Goal: Transaction & Acquisition: Purchase product/service

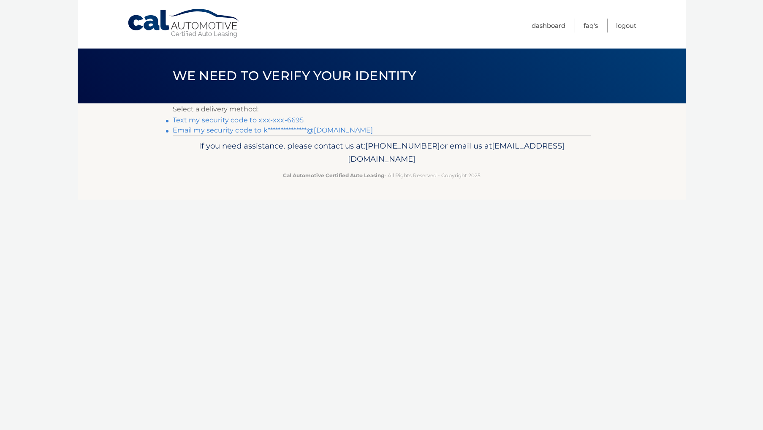
click at [259, 119] on link "Text my security code to xxx-xxx-6695" at bounding box center [238, 120] width 131 height 8
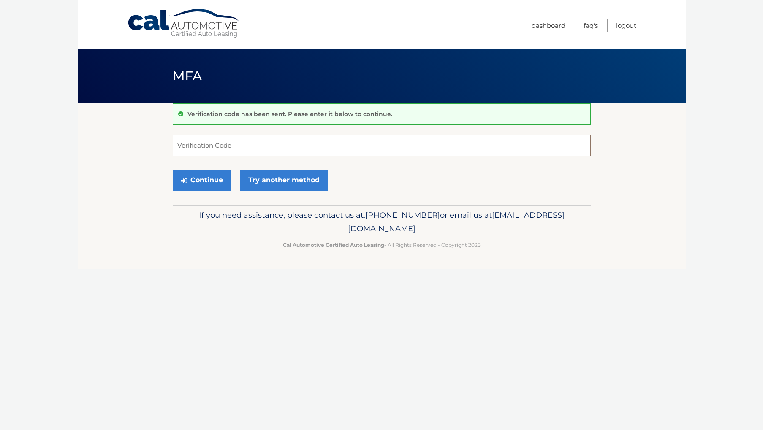
click at [259, 149] on input "Verification Code" at bounding box center [382, 145] width 418 height 21
type input "043508"
click at [209, 174] on button "Continue" at bounding box center [202, 180] width 59 height 21
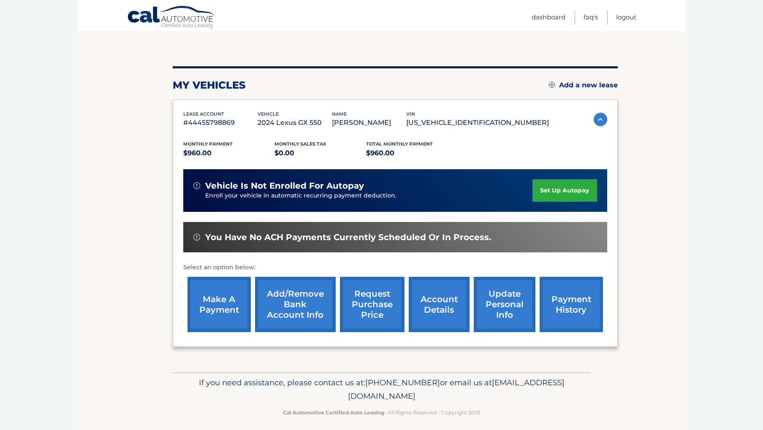
scroll to position [81, 0]
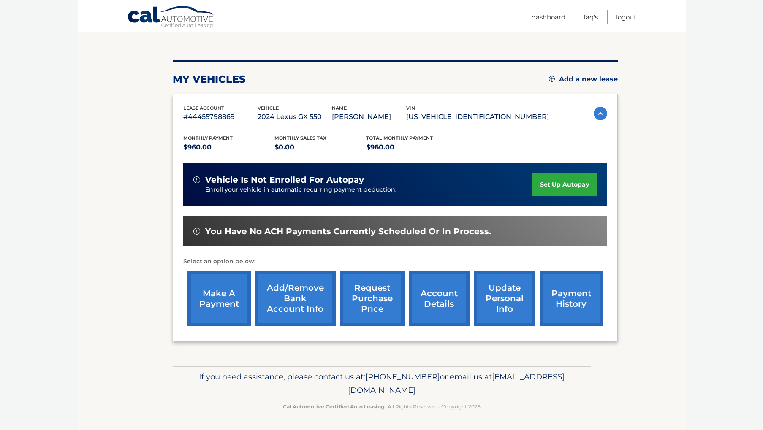
click at [560, 302] on link "payment history" at bounding box center [571, 298] width 63 height 55
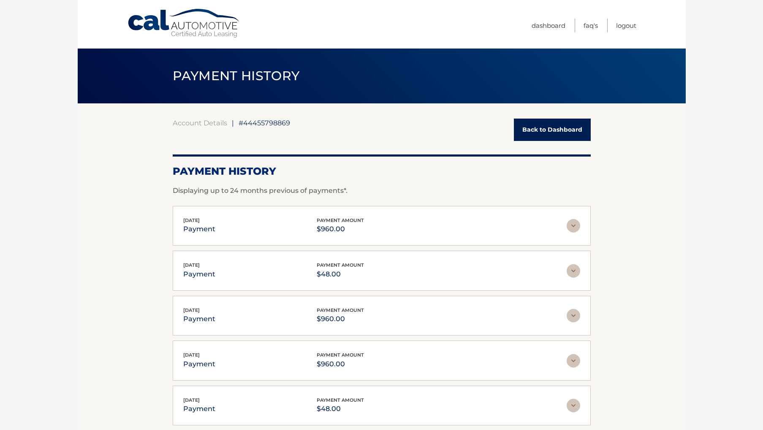
click at [529, 134] on link "Back to Dashboard" at bounding box center [552, 130] width 77 height 22
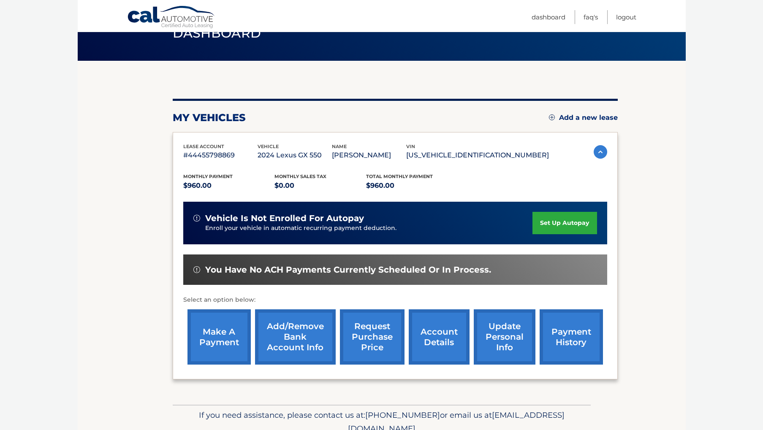
scroll to position [75, 0]
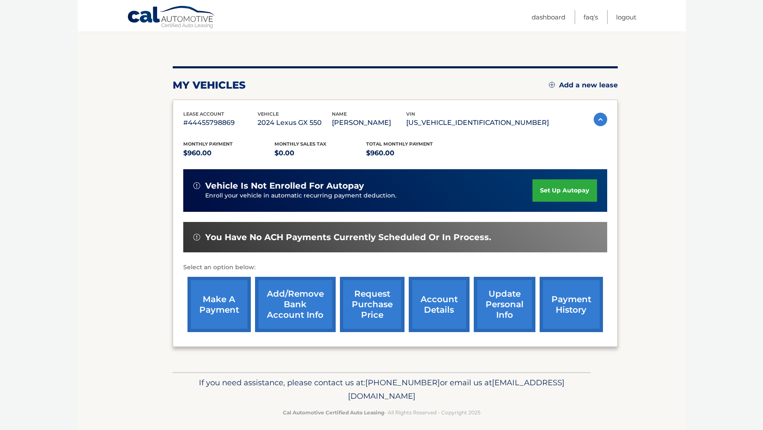
click at [208, 296] on link "make a payment" at bounding box center [219, 304] width 63 height 55
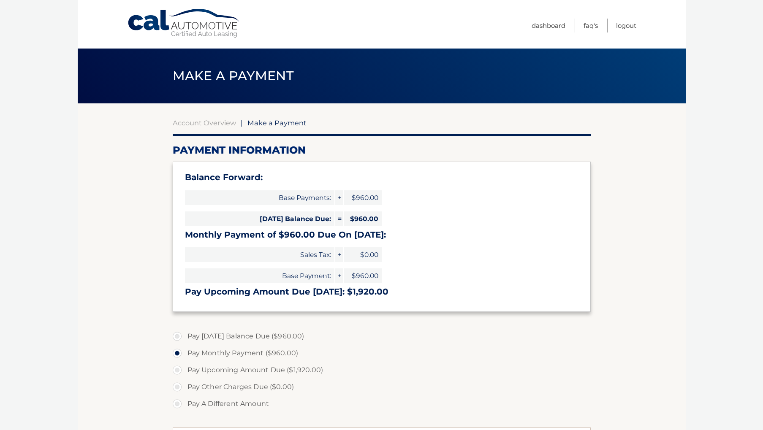
select select "ZjY4MWVkNTUtNWQzYi00OTMxLWI3ZGEtNjYzZDg2Mzg1OGQ1"
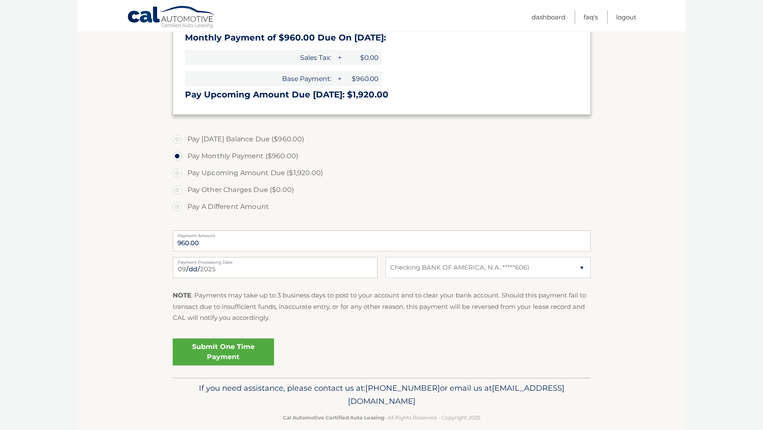
scroll to position [203, 0]
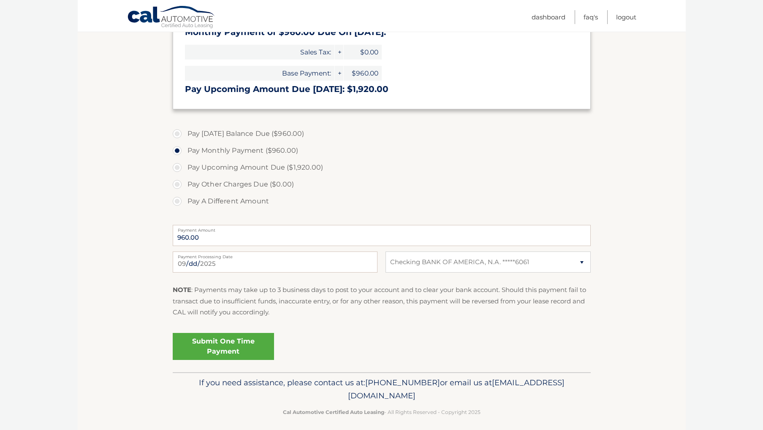
click at [212, 346] on link "Submit One Time Payment" at bounding box center [223, 346] width 101 height 27
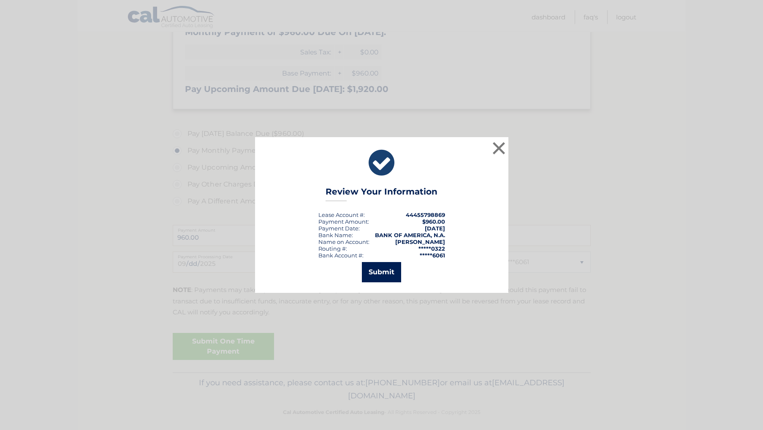
click at [373, 272] on button "Submit" at bounding box center [381, 272] width 39 height 20
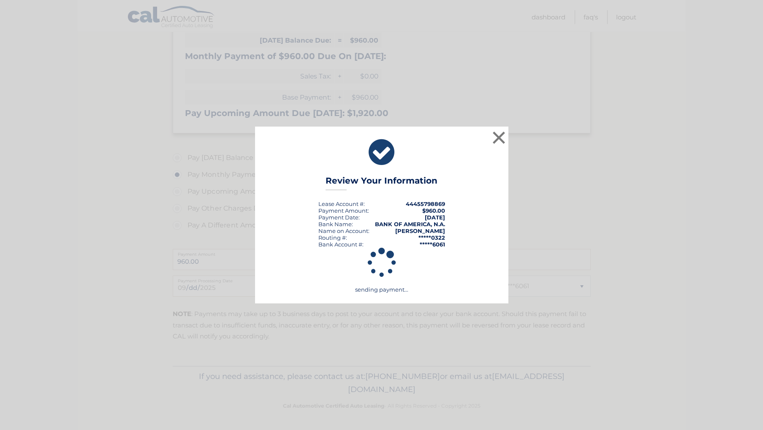
scroll to position [179, 0]
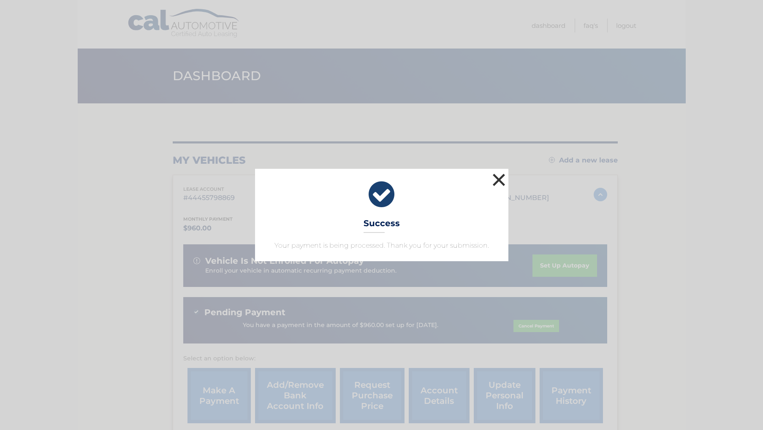
drag, startPoint x: 501, startPoint y: 181, endPoint x: 500, endPoint y: 188, distance: 6.6
click at [501, 181] on button "×" at bounding box center [499, 179] width 17 height 17
